Goal: Navigation & Orientation: Understand site structure

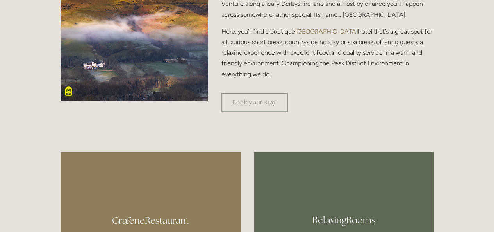
scroll to position [234, 0]
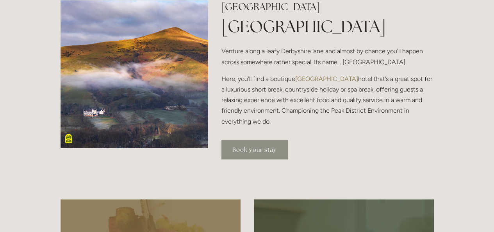
click at [248, 148] on link "Book your stay" at bounding box center [255, 149] width 66 height 19
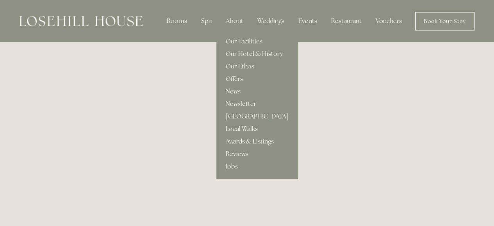
click at [243, 56] on link "Our Hotel & History" at bounding box center [257, 54] width 82 height 13
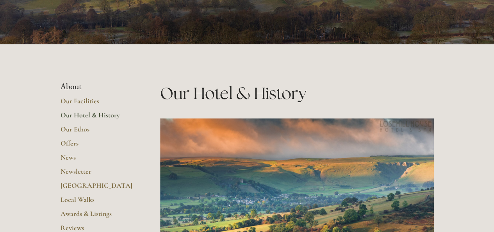
scroll to position [156, 0]
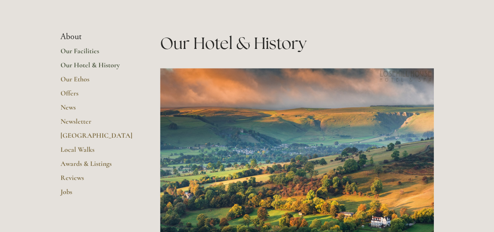
click at [88, 51] on link "Our Facilities" at bounding box center [98, 53] width 75 height 14
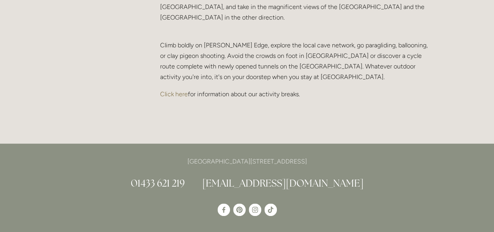
scroll to position [1719, 0]
